Goal: Information Seeking & Learning: Understand process/instructions

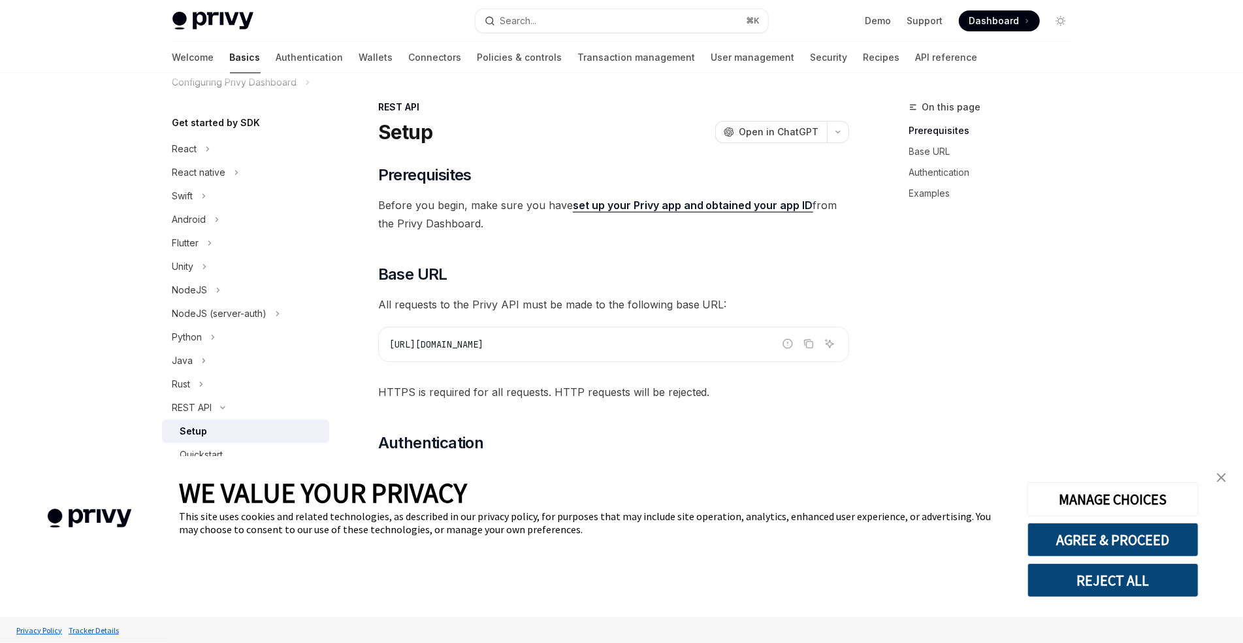
scroll to position [146, 0]
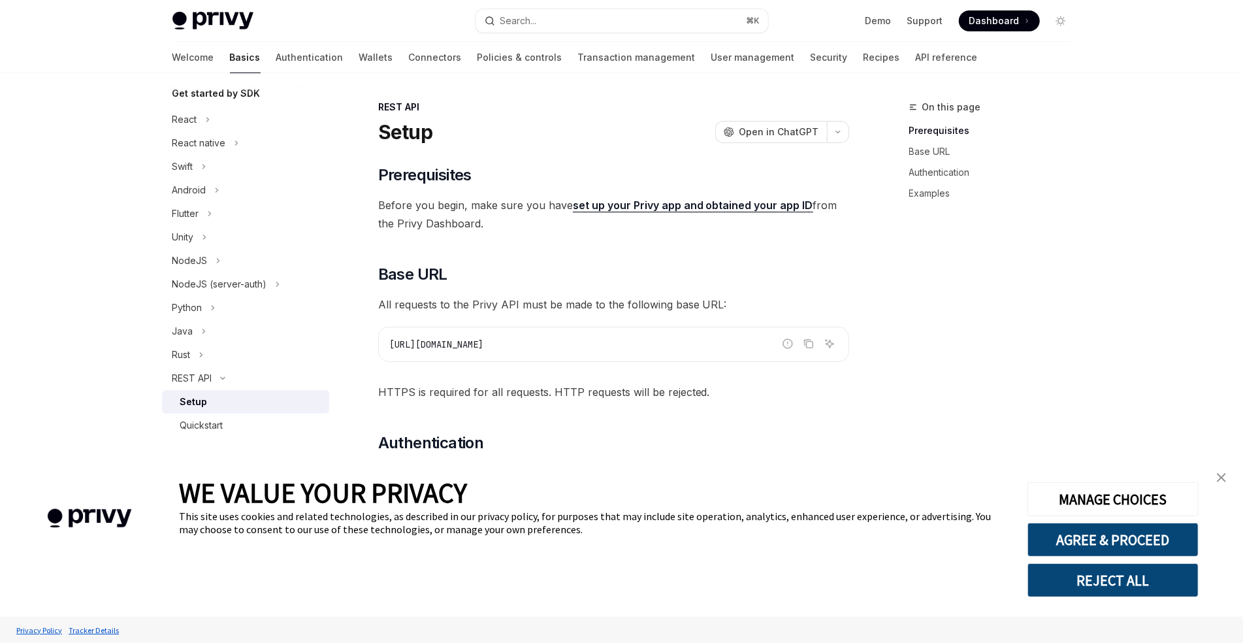
click at [1219, 481] on img "close banner" at bounding box center [1221, 477] width 9 height 9
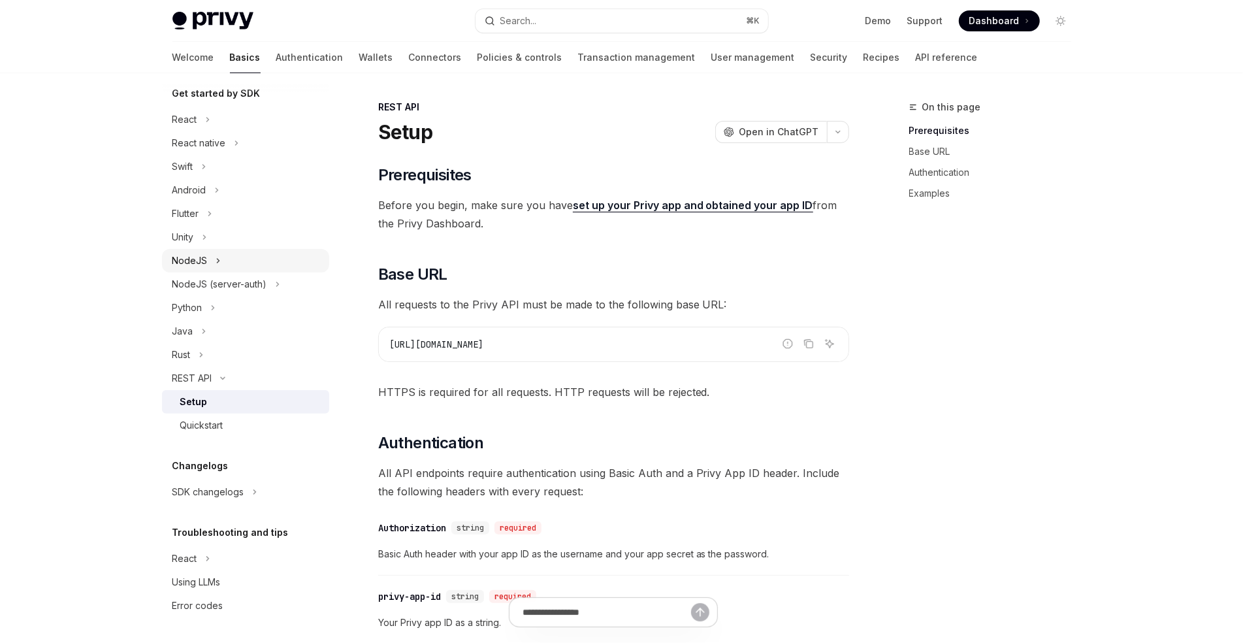
click at [203, 267] on div "NodeJS" at bounding box center [189, 261] width 35 height 16
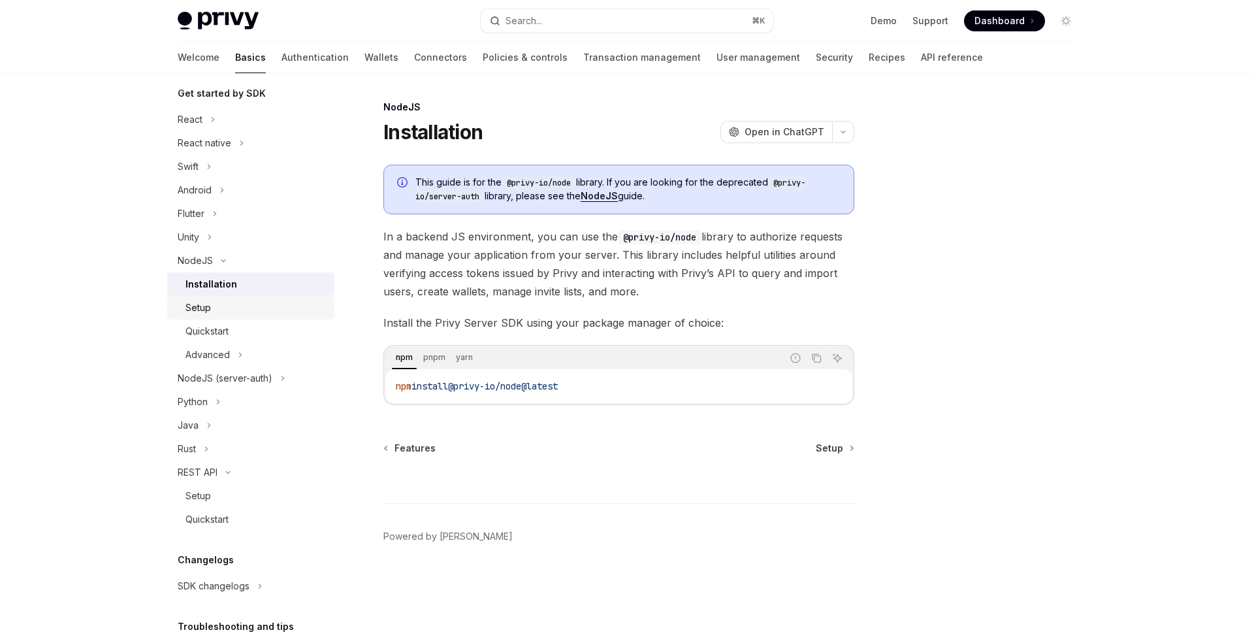
click at [219, 306] on div "Setup" at bounding box center [255, 308] width 141 height 16
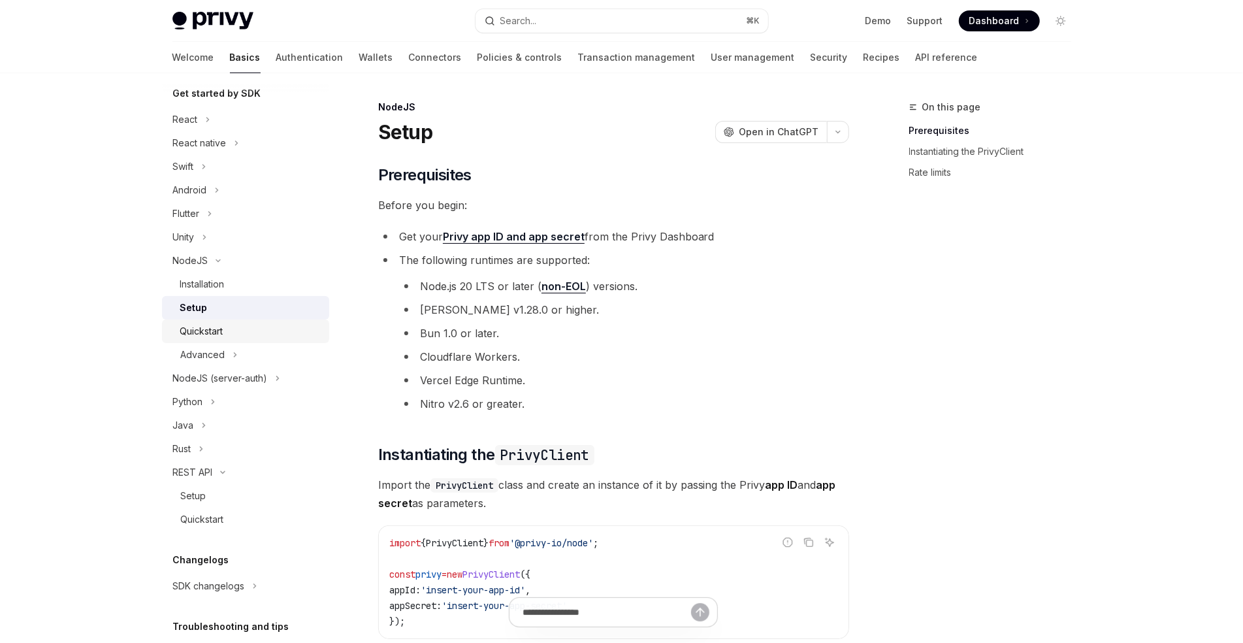
click at [225, 338] on div "Quickstart" at bounding box center [250, 331] width 141 height 16
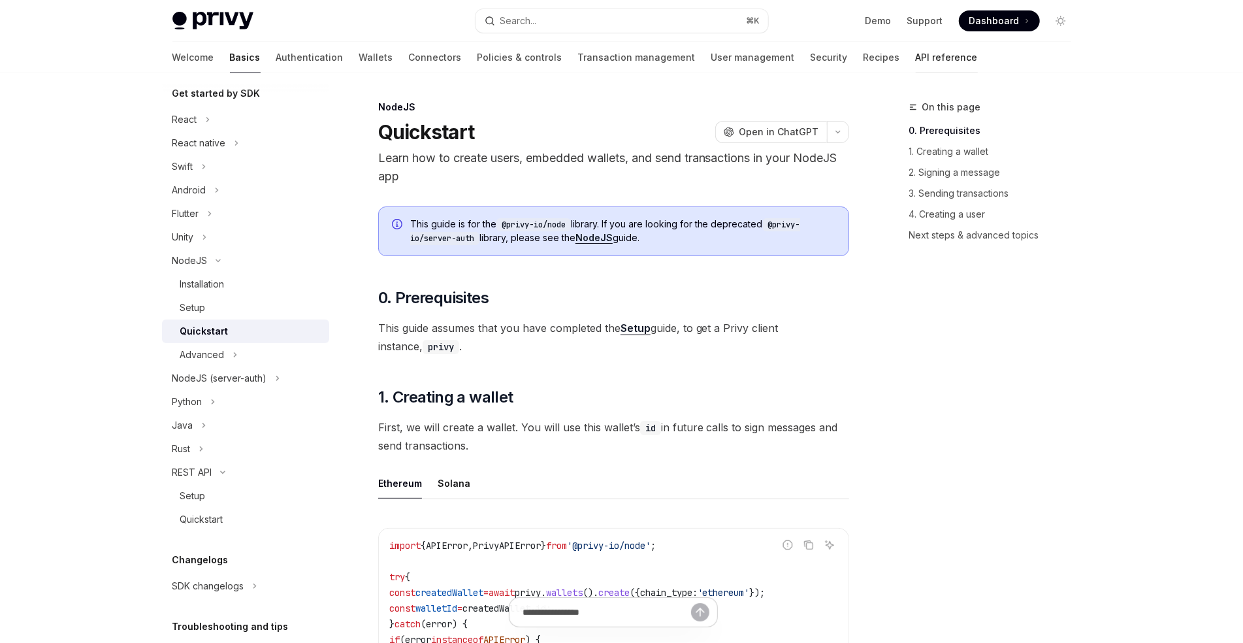
click at [916, 47] on link "API reference" at bounding box center [947, 57] width 62 height 31
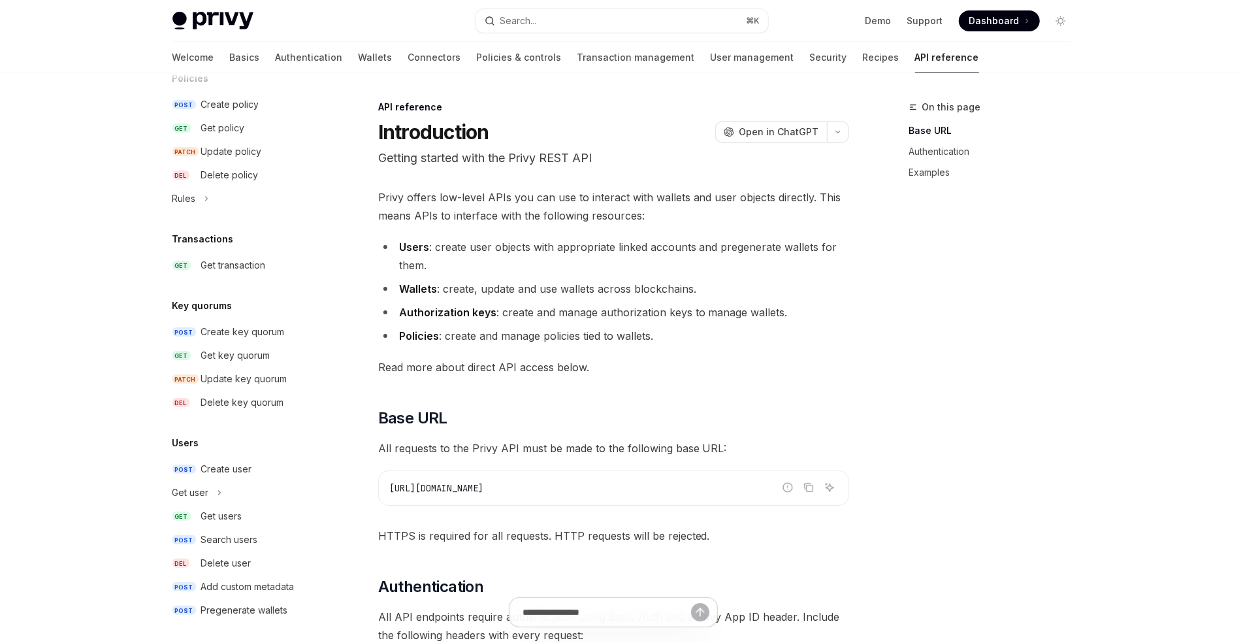
scroll to position [729, 0]
click at [240, 468] on div "Create user" at bounding box center [226, 464] width 51 height 16
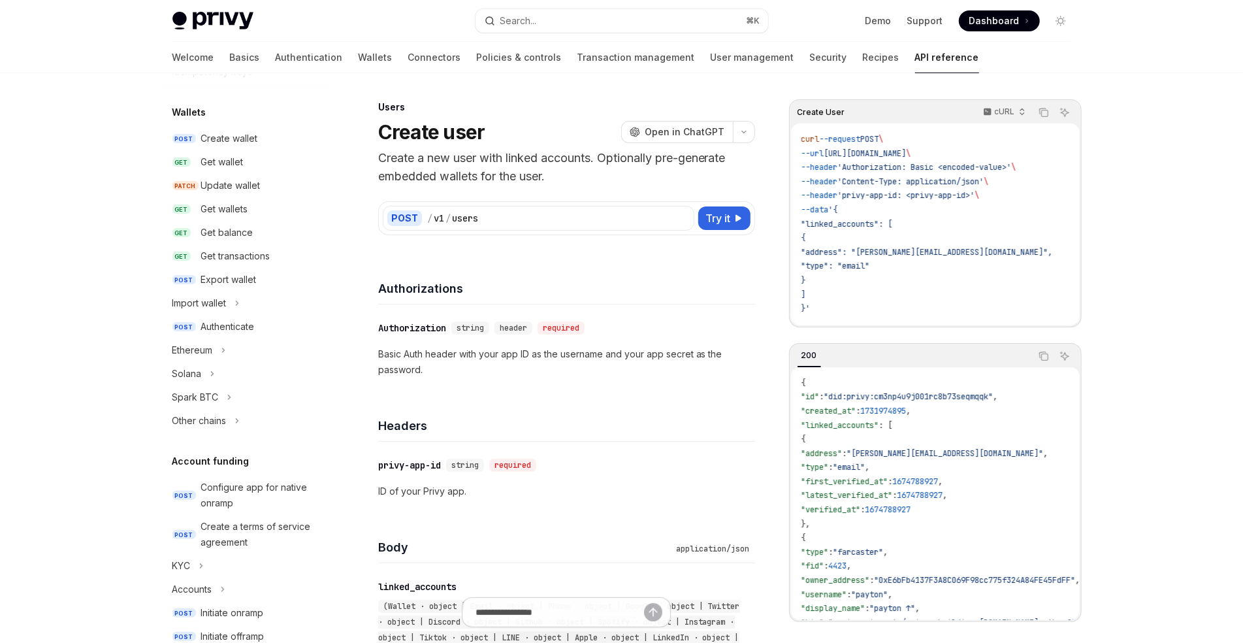
scroll to position [72, 0]
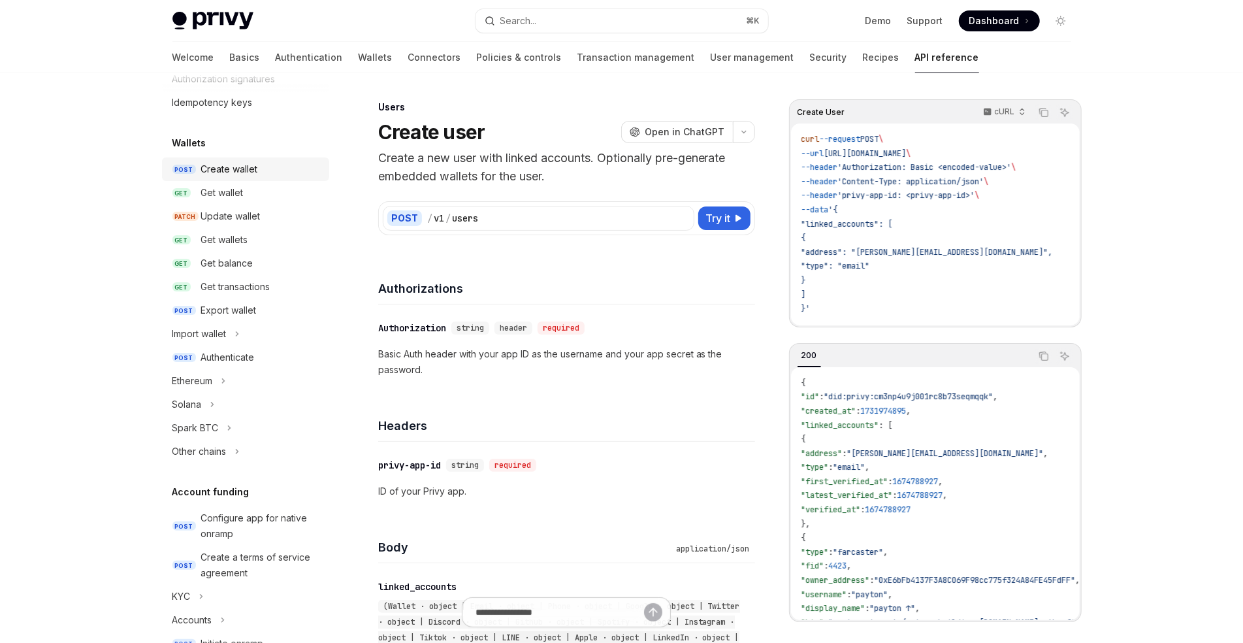
click at [231, 173] on div "Create wallet" at bounding box center [229, 169] width 57 height 16
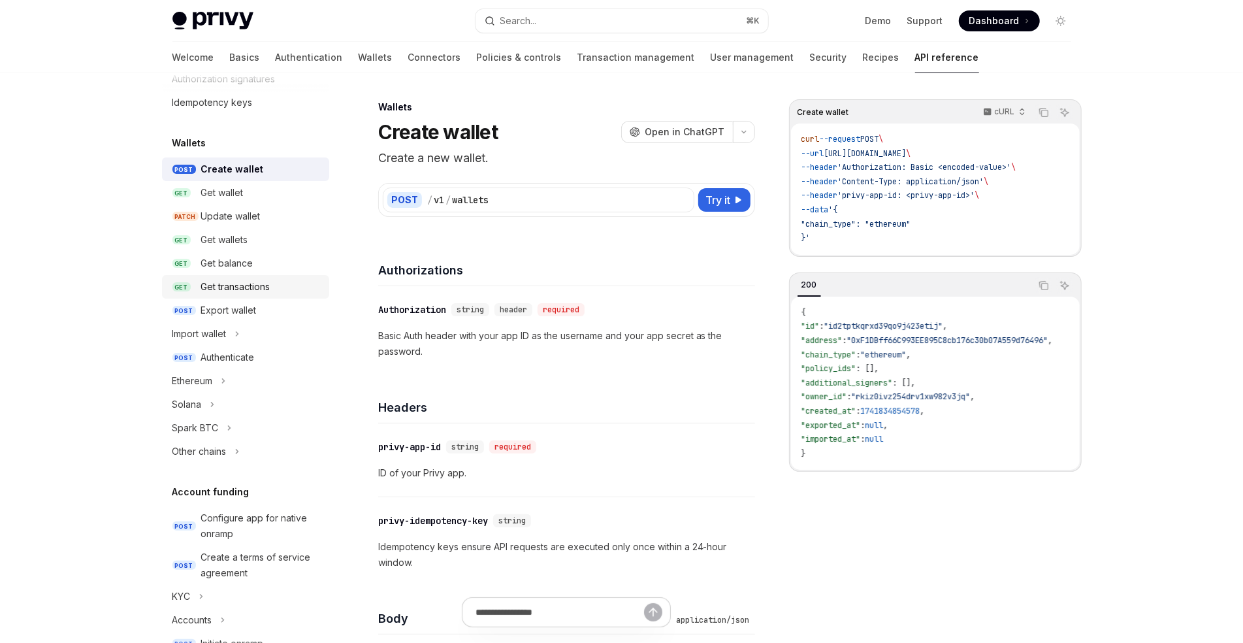
scroll to position [729, 0]
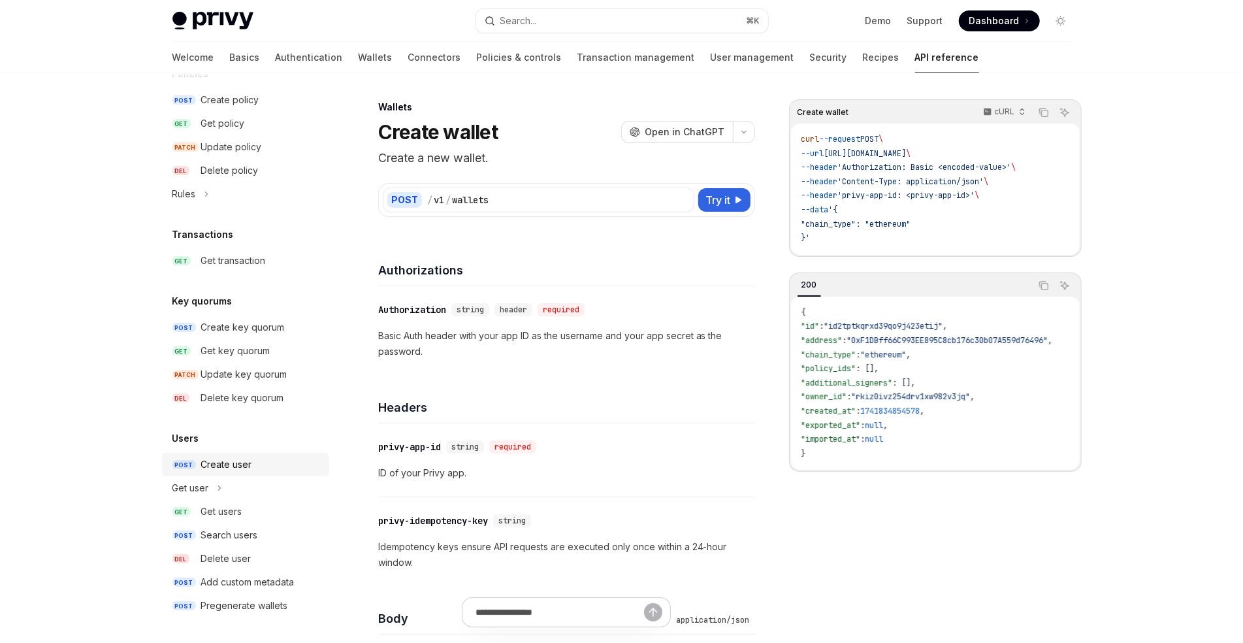
click at [207, 465] on div "Create user" at bounding box center [226, 464] width 51 height 16
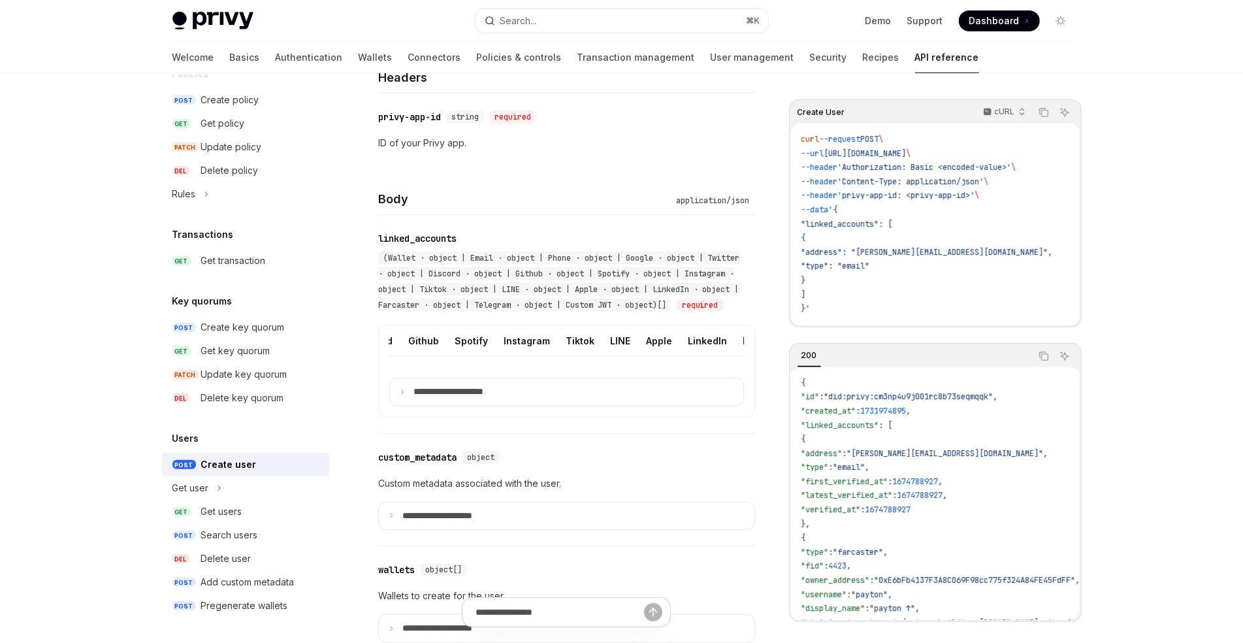
scroll to position [0, 412]
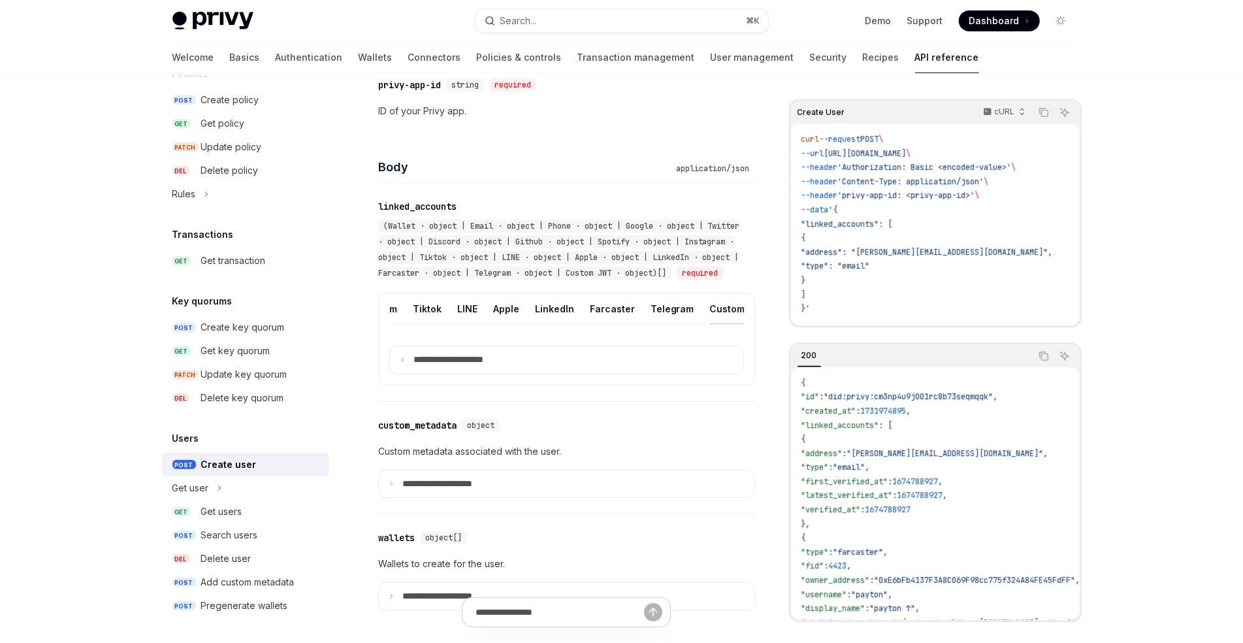
click at [712, 324] on div "Custom JWT" at bounding box center [739, 308] width 59 height 31
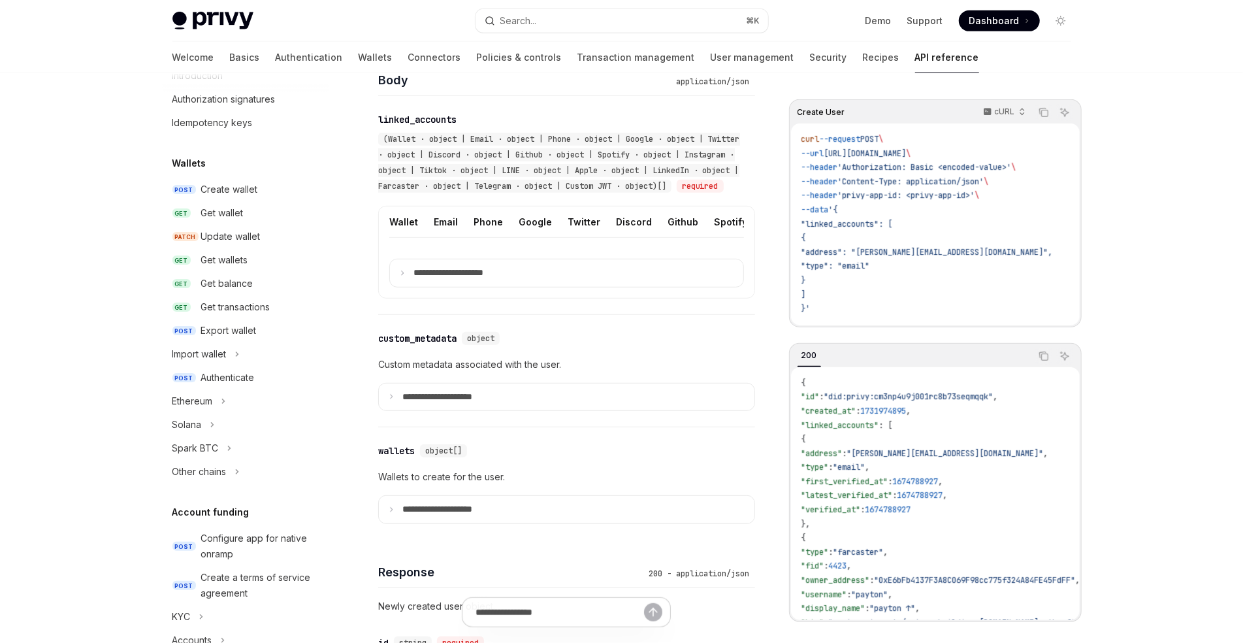
scroll to position [27, 0]
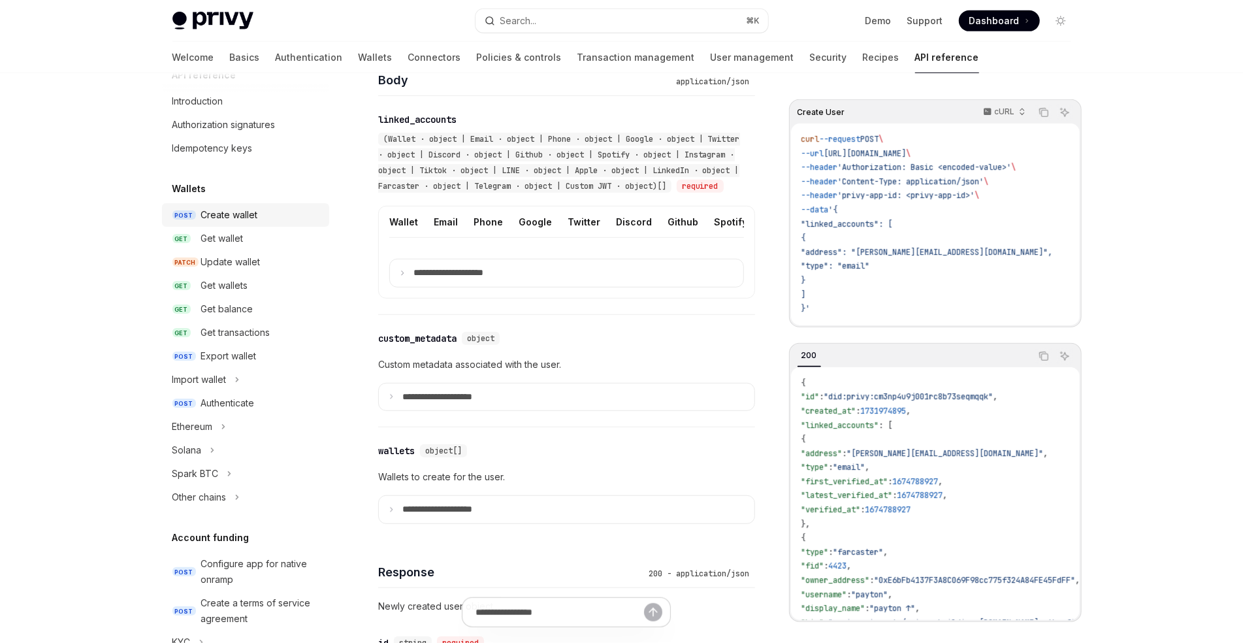
click at [242, 217] on div "Create wallet" at bounding box center [229, 215] width 57 height 16
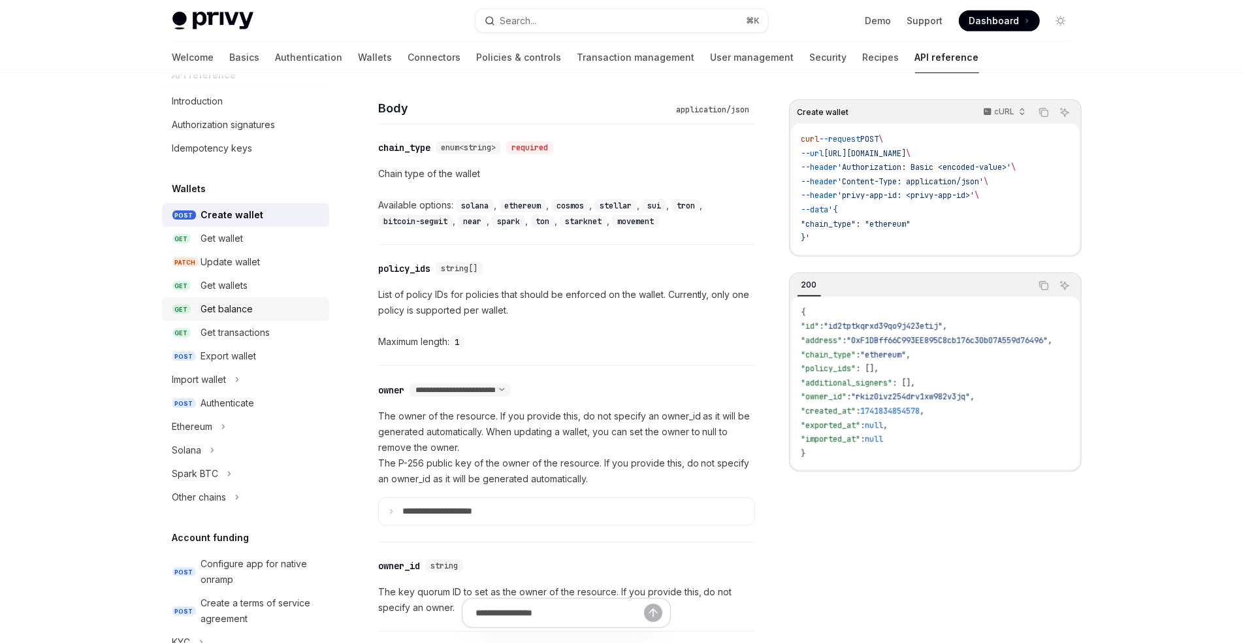
scroll to position [729, 0]
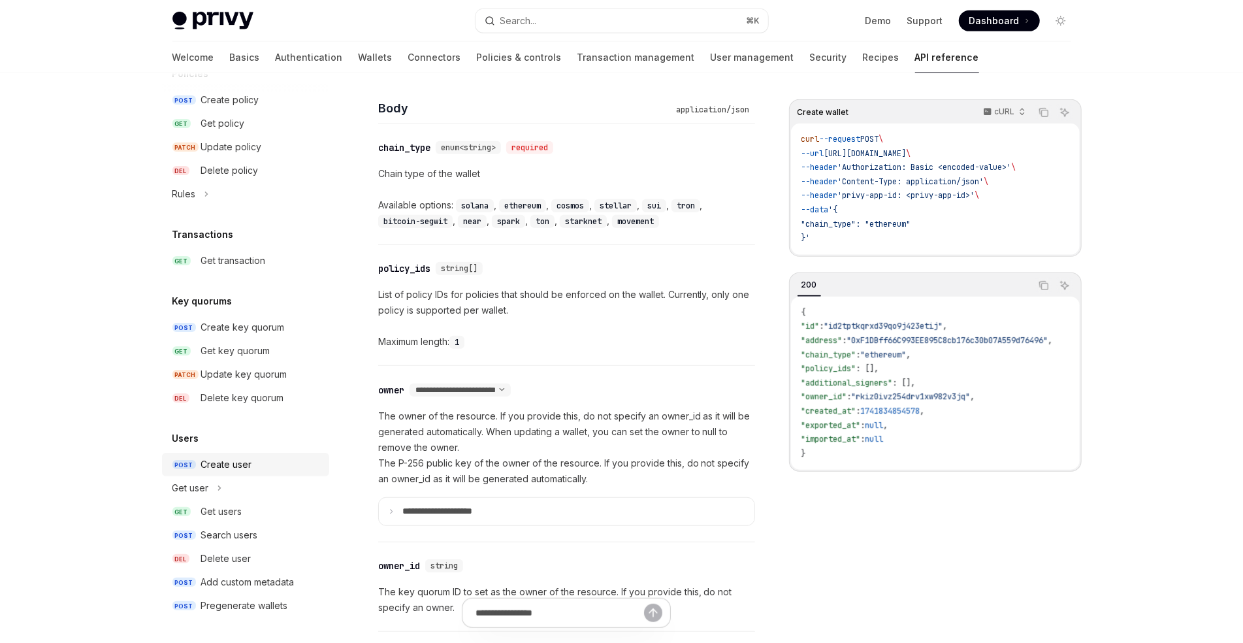
click at [216, 470] on div "Create user" at bounding box center [226, 464] width 51 height 16
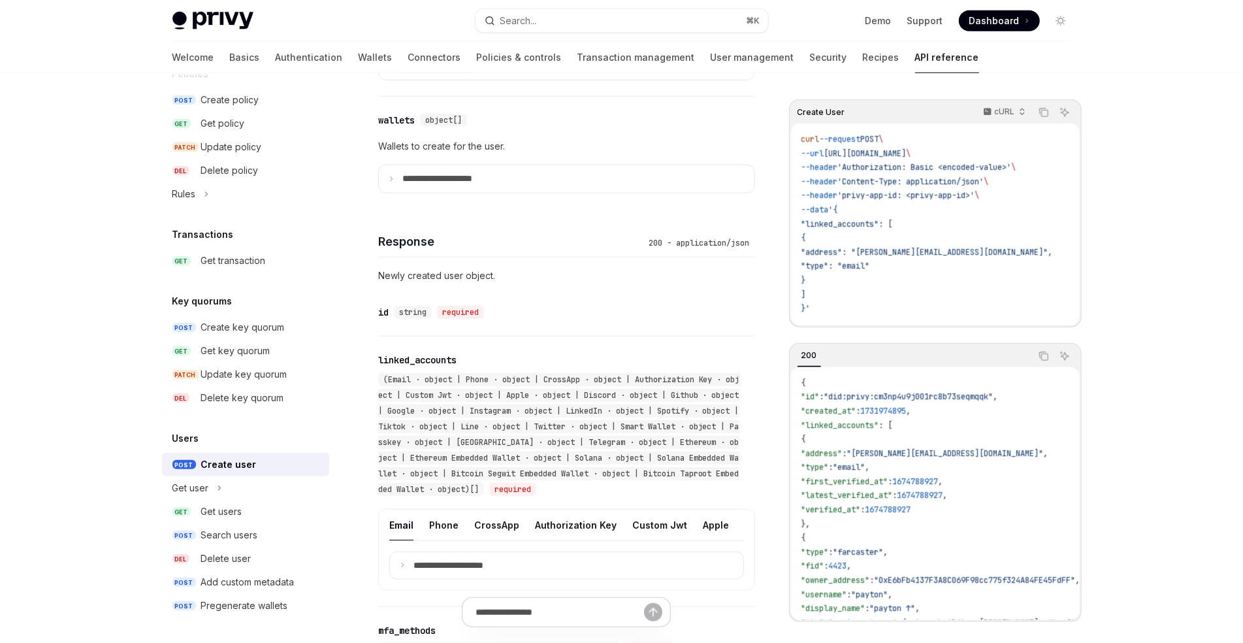
scroll to position [795, 0]
click at [502, 195] on summary "**********" at bounding box center [566, 180] width 375 height 27
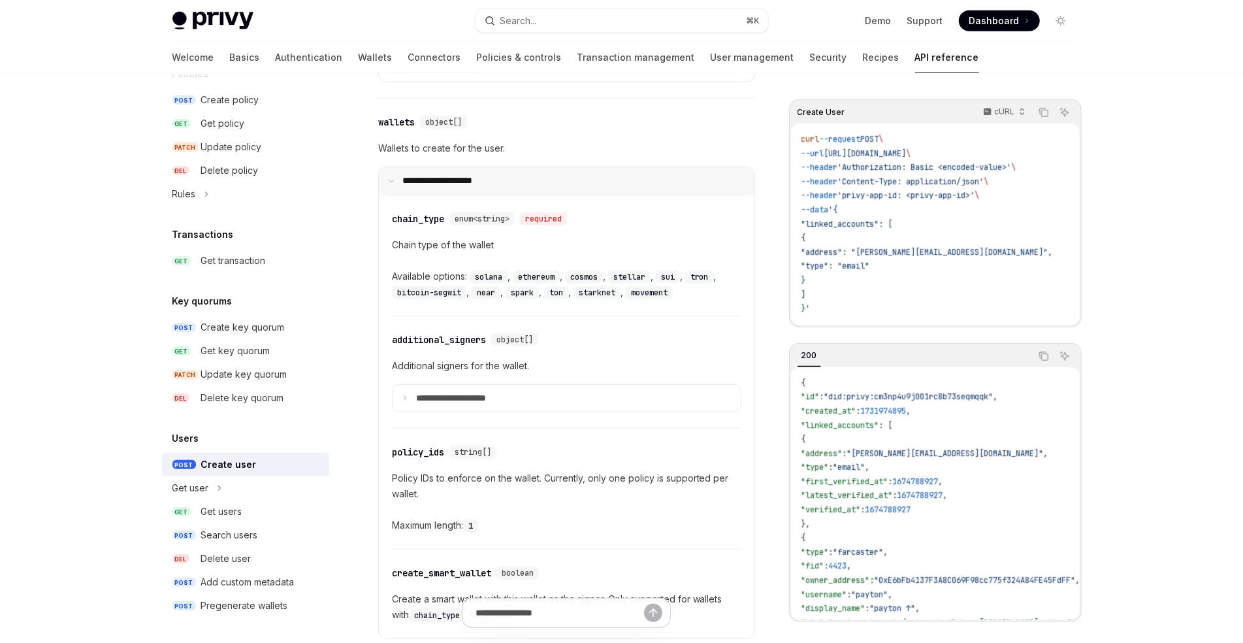
click at [494, 195] on summary "**********" at bounding box center [566, 180] width 375 height 27
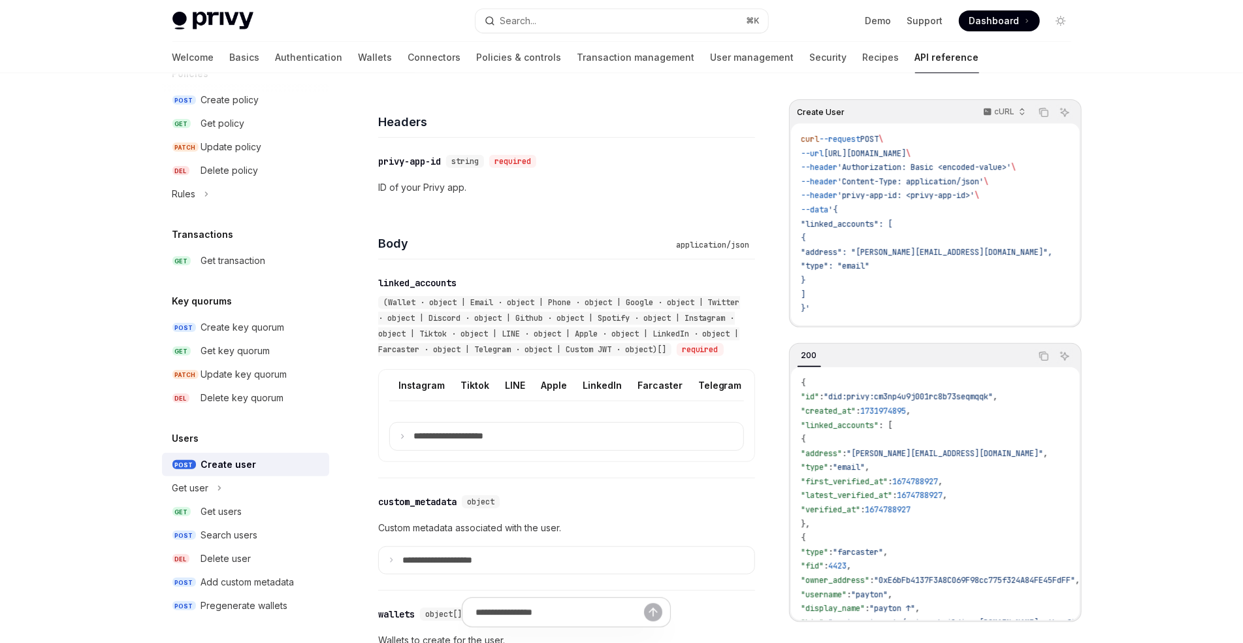
scroll to position [0, 412]
click at [720, 398] on div "Custom JWT" at bounding box center [739, 385] width 59 height 31
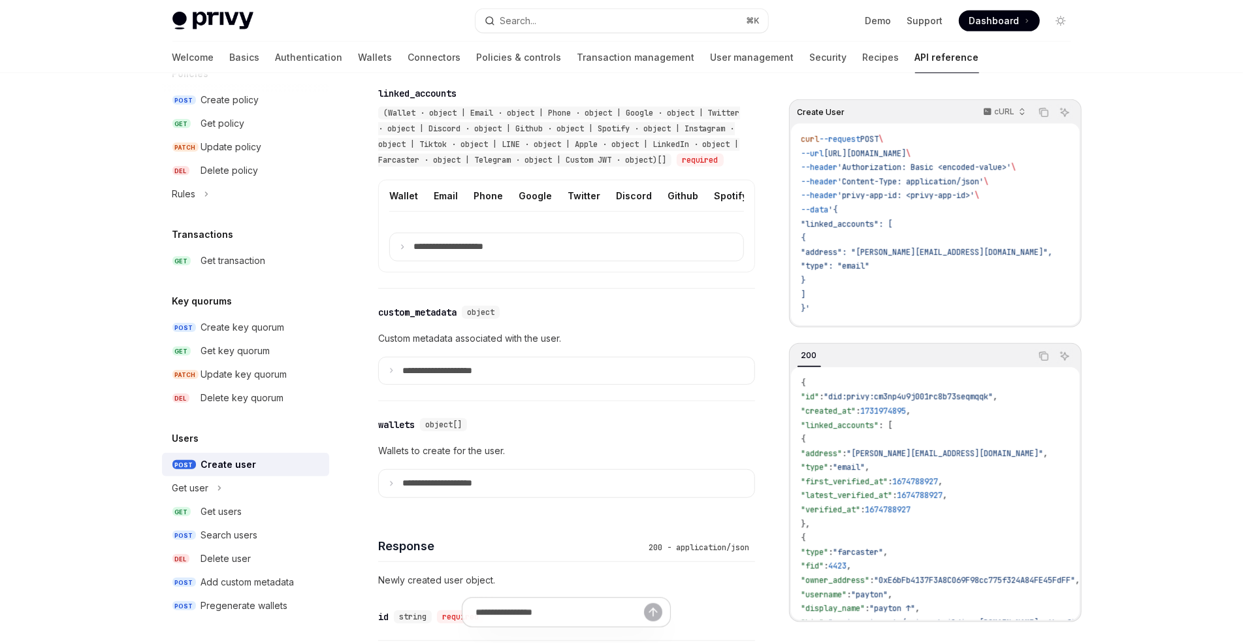
scroll to position [481, 0]
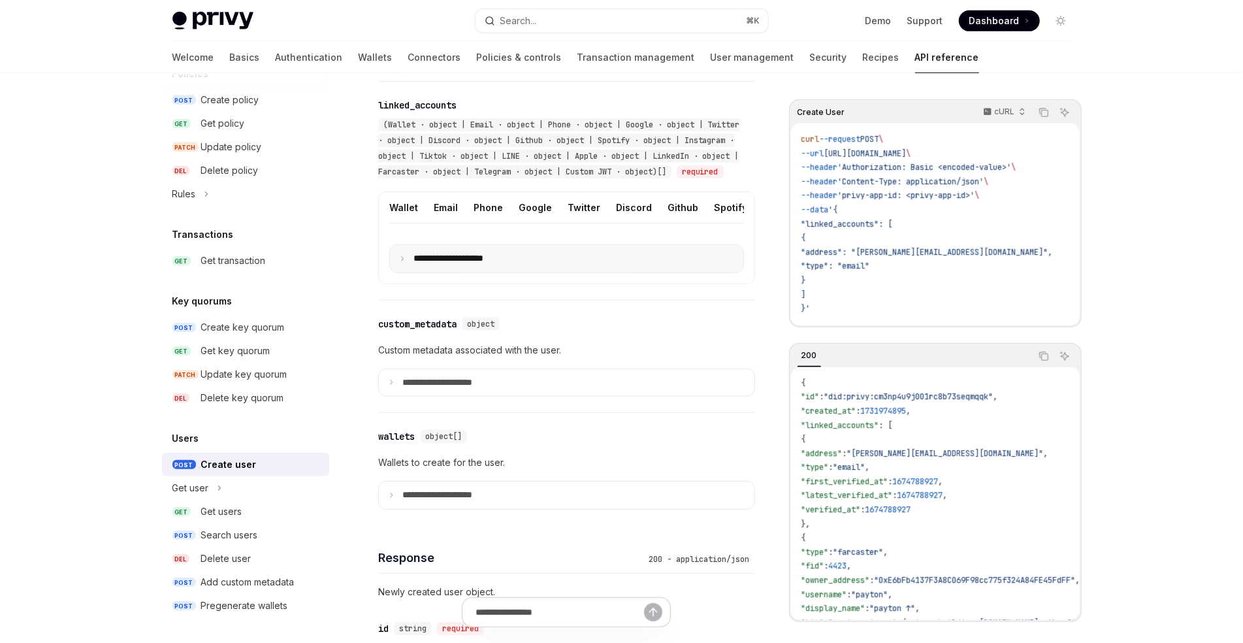
click at [518, 272] on summary "**********" at bounding box center [566, 258] width 353 height 27
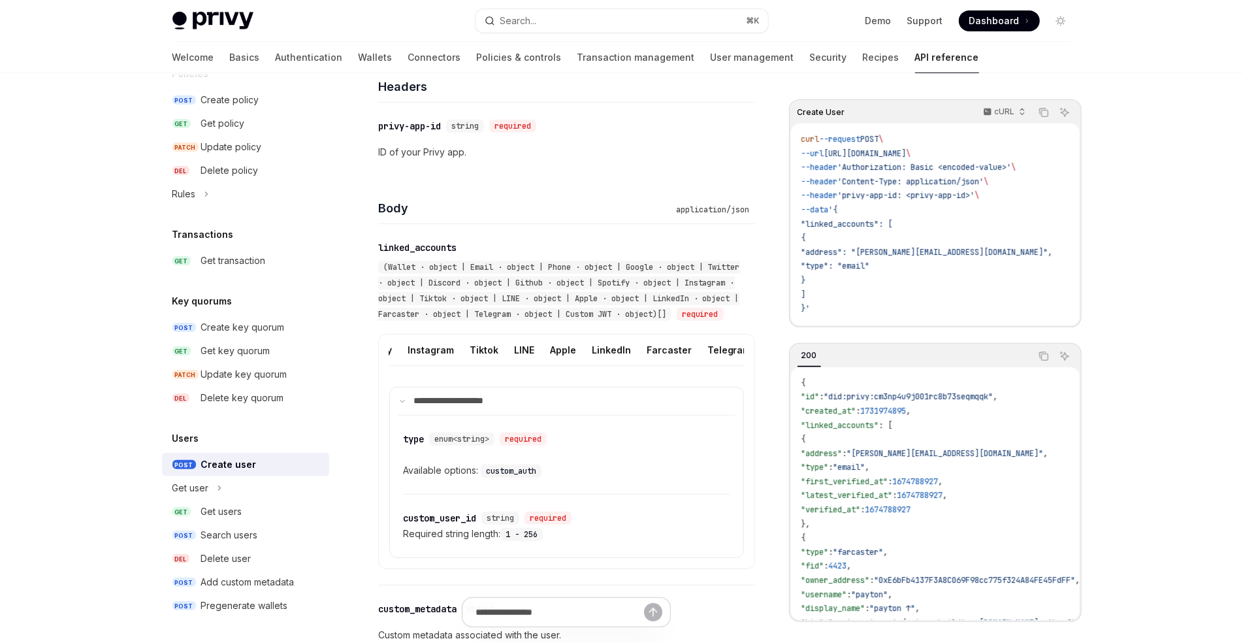
scroll to position [0, 412]
click at [712, 364] on div "Custom JWT" at bounding box center [739, 349] width 59 height 31
type textarea "*"
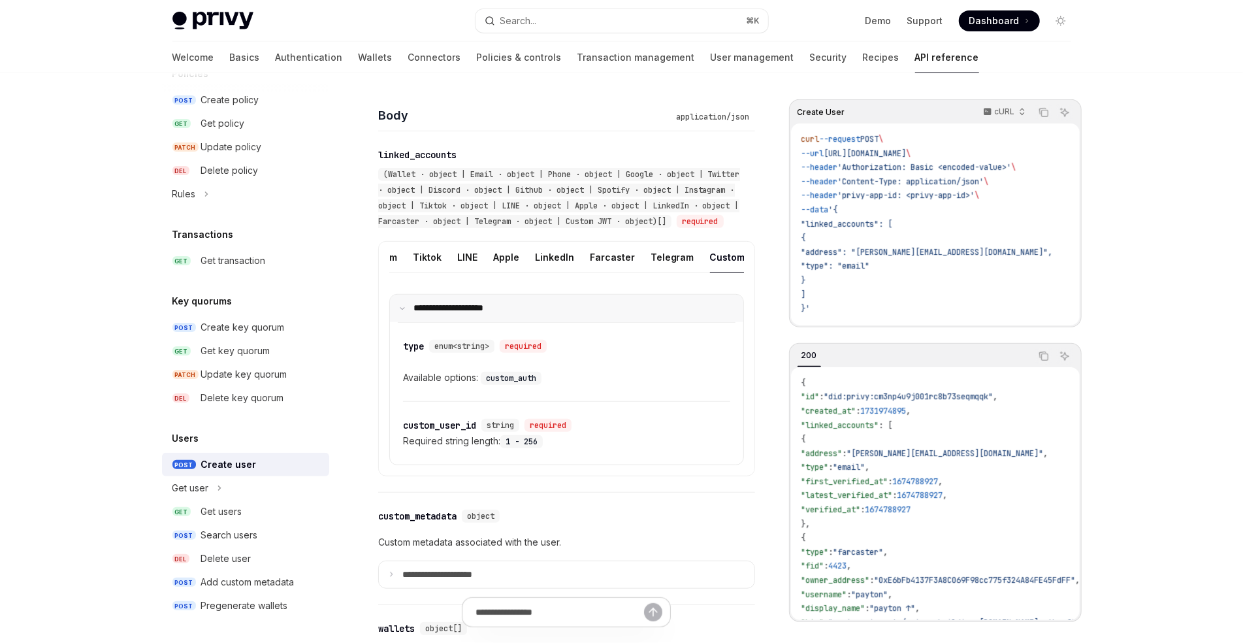
scroll to position [435, 0]
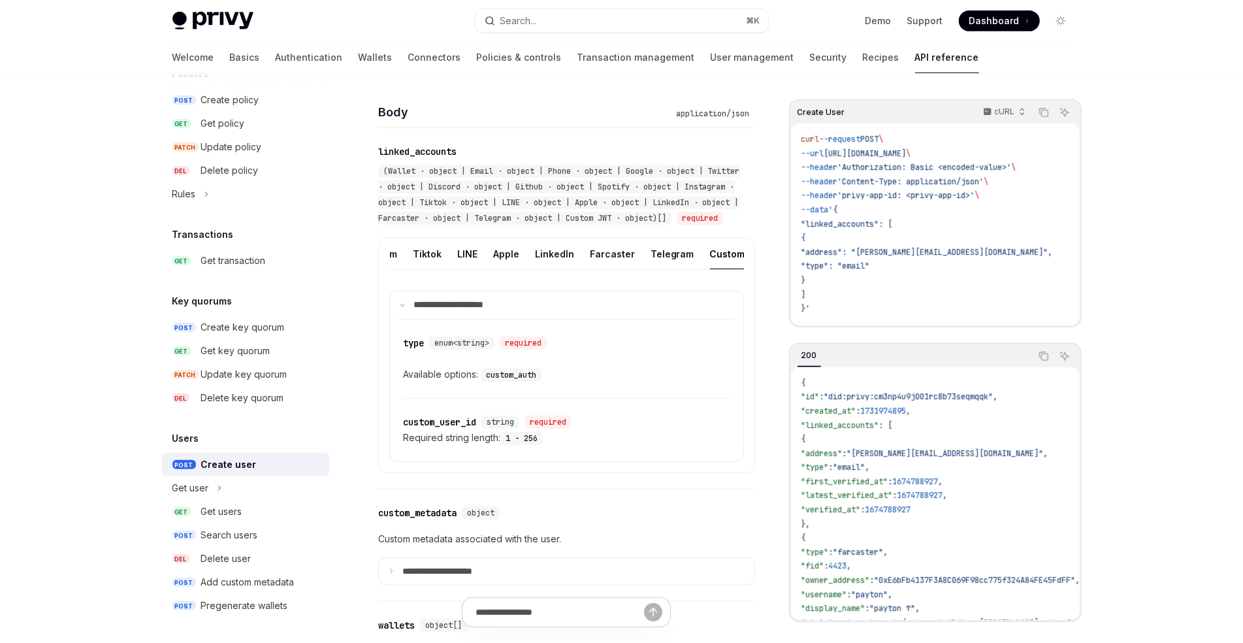
click at [468, 398] on div "​ type enum<string> required Available options: custom_auth" at bounding box center [566, 358] width 327 height 78
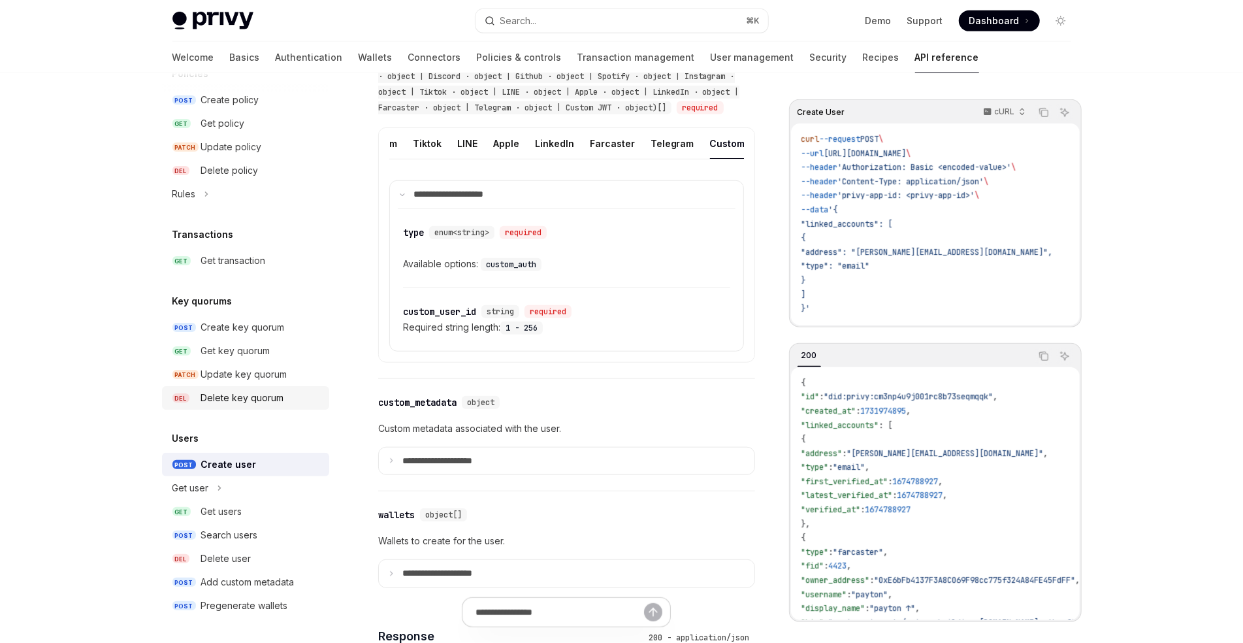
scroll to position [549, 0]
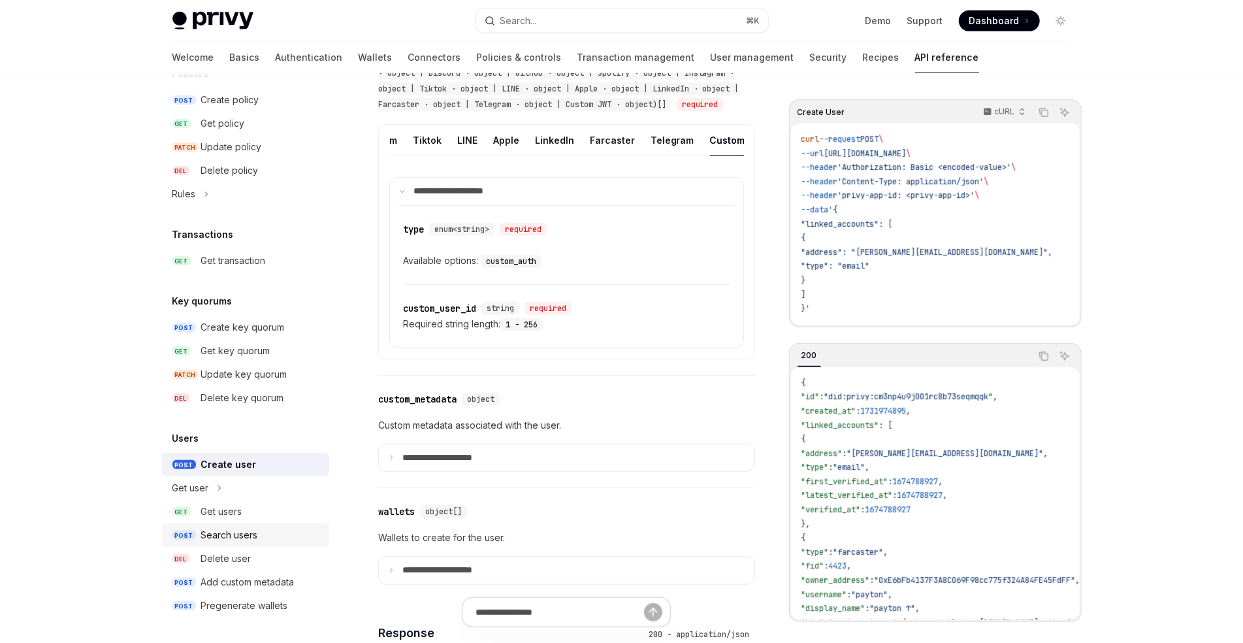
click at [217, 528] on div "Search users" at bounding box center [229, 535] width 57 height 16
type textarea "*"
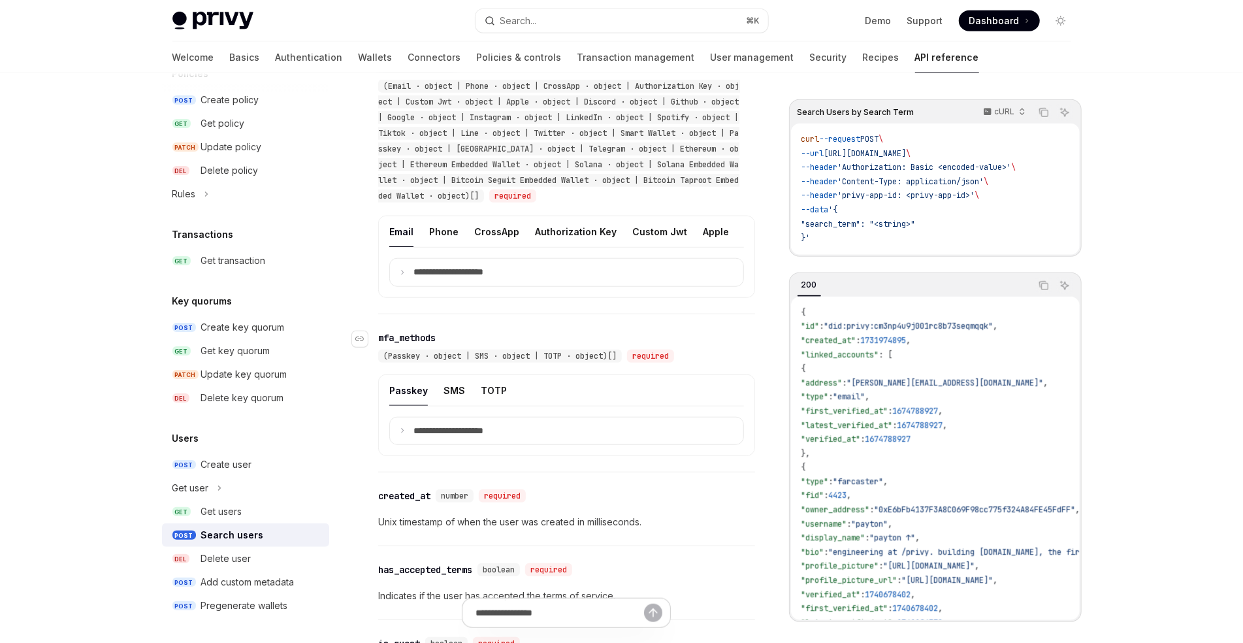
scroll to position [742, 0]
click at [450, 275] on p "**********" at bounding box center [458, 270] width 91 height 12
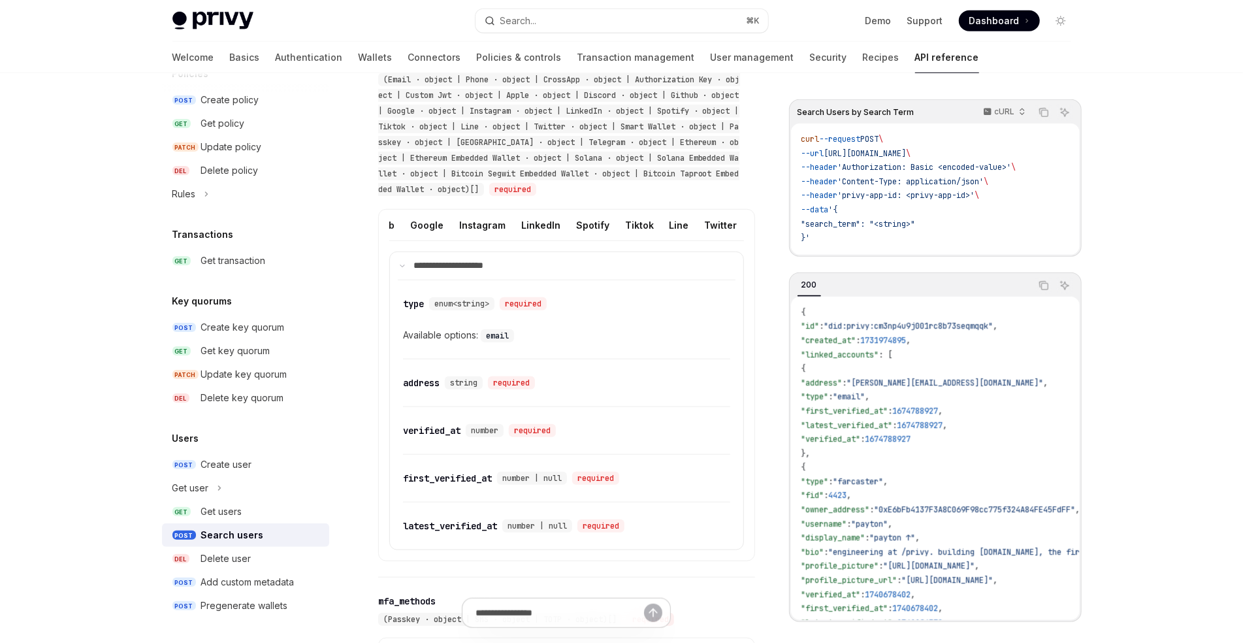
scroll to position [0, 527]
